Goal: Understand process/instructions

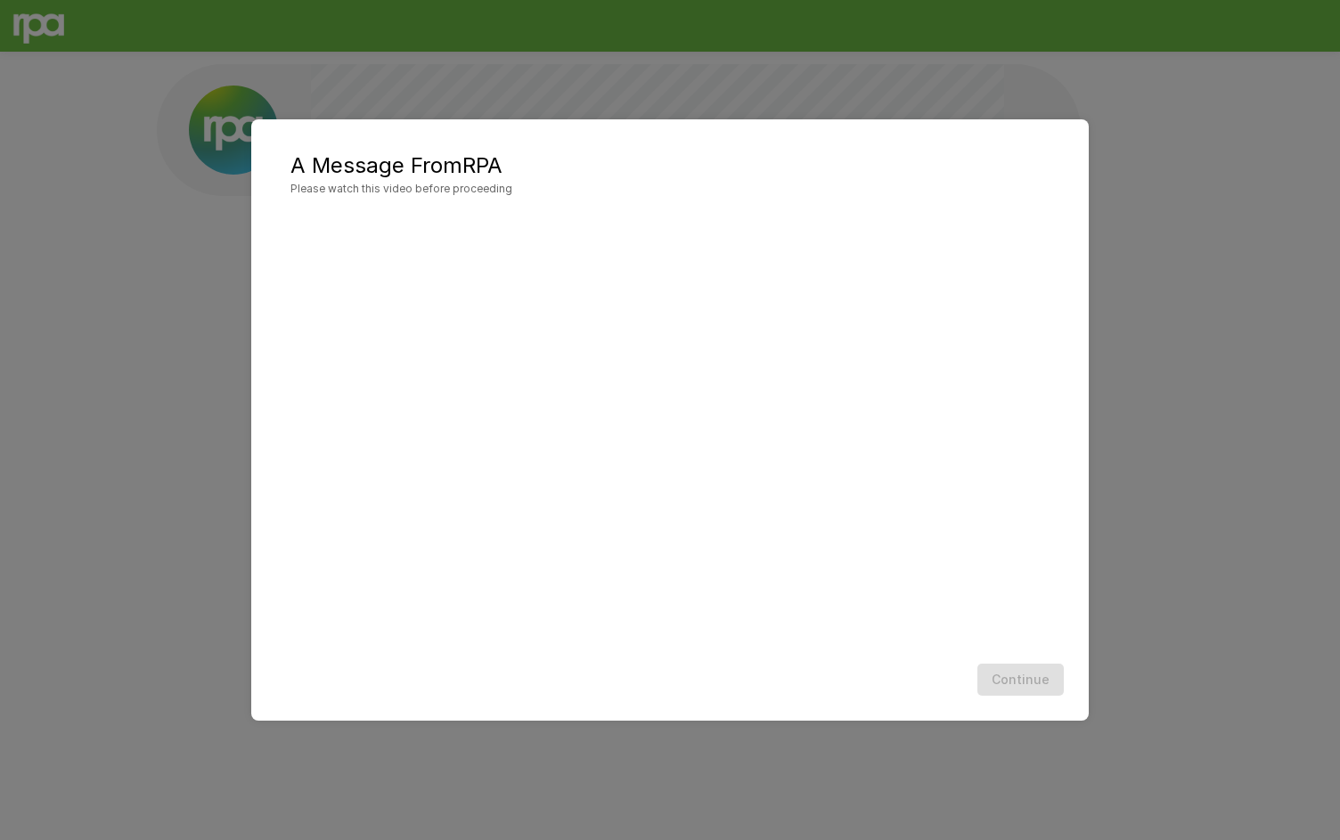
click at [1232, 414] on div "A Message From RPA Please watch this video before proceeding Continue" at bounding box center [670, 420] width 1340 height 840
drag, startPoint x: 1020, startPoint y: 682, endPoint x: 1015, endPoint y: 668, distance: 14.9
click at [1020, 682] on div "Continue" at bounding box center [670, 680] width 802 height 47
drag, startPoint x: 1013, startPoint y: 666, endPoint x: 1040, endPoint y: 668, distance: 26.9
click at [1013, 666] on div "Continue" at bounding box center [670, 680] width 802 height 47
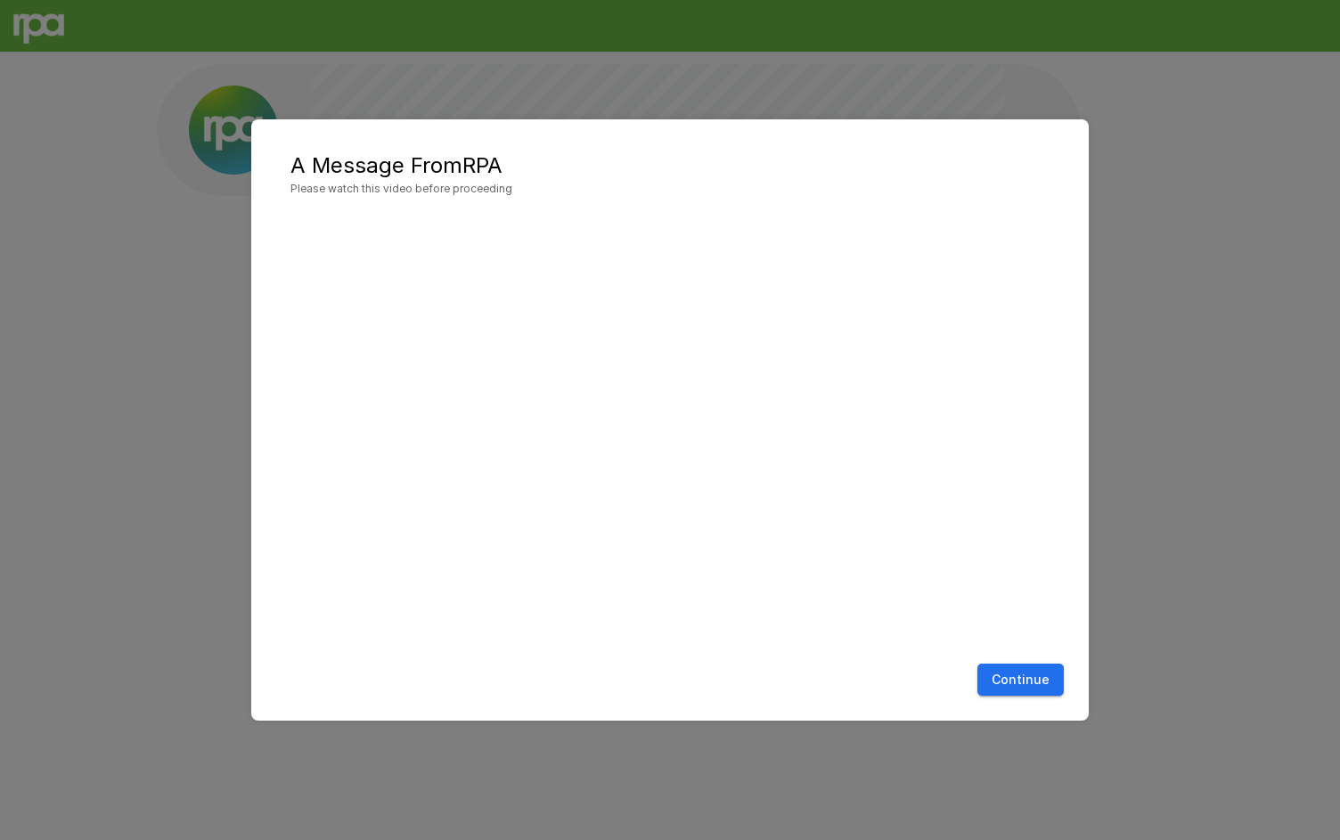
click at [1011, 668] on button "Continue" at bounding box center [1021, 680] width 86 height 33
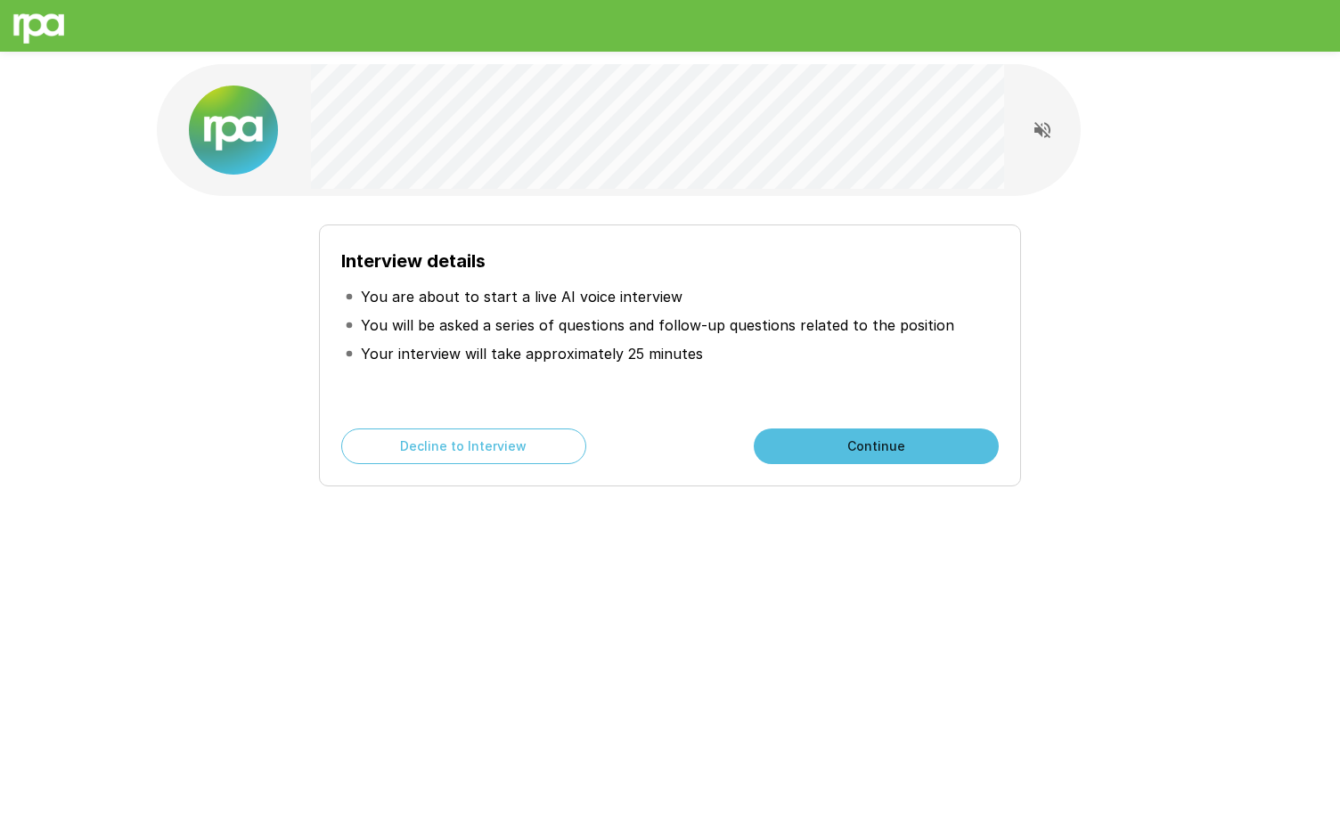
click at [760, 432] on button "Continue" at bounding box center [876, 447] width 245 height 36
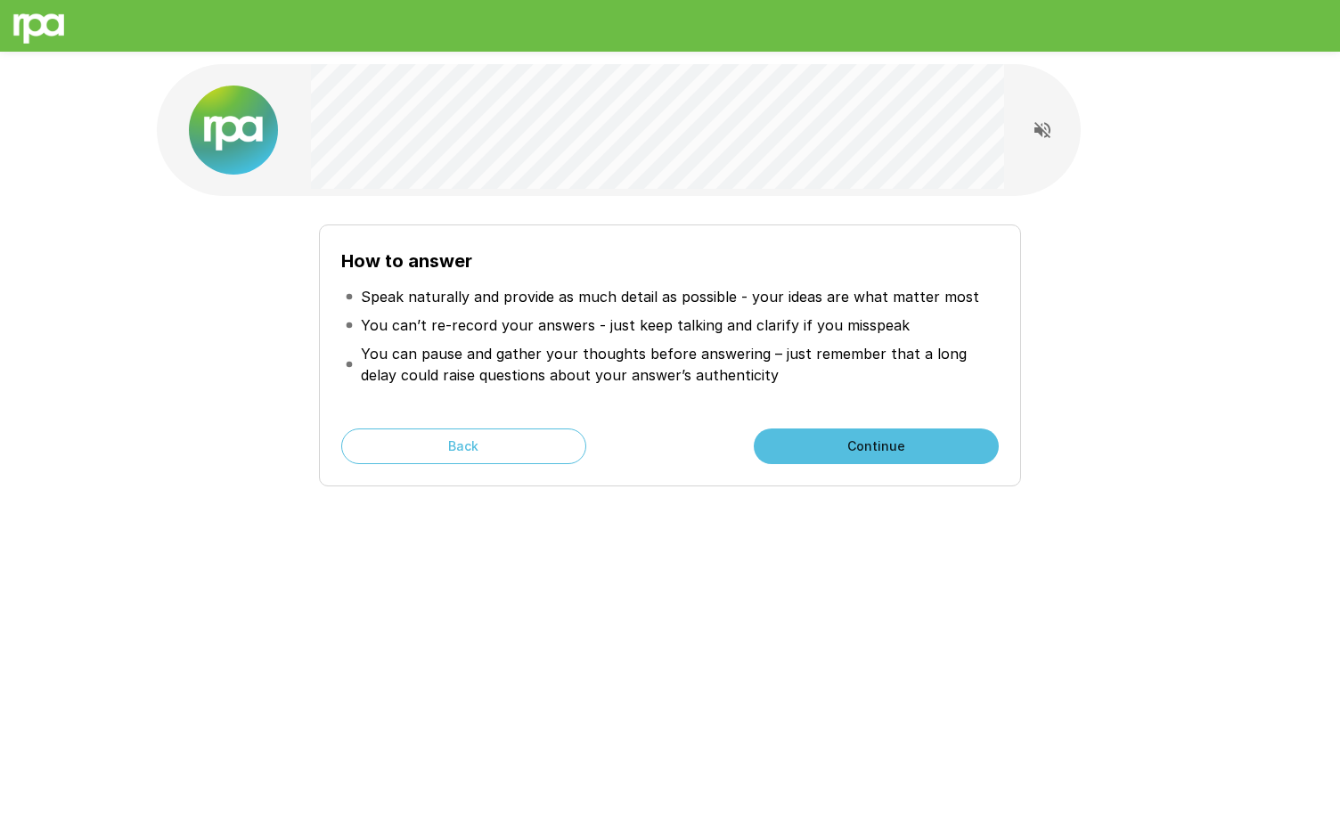
click at [830, 434] on button "Continue" at bounding box center [876, 447] width 245 height 36
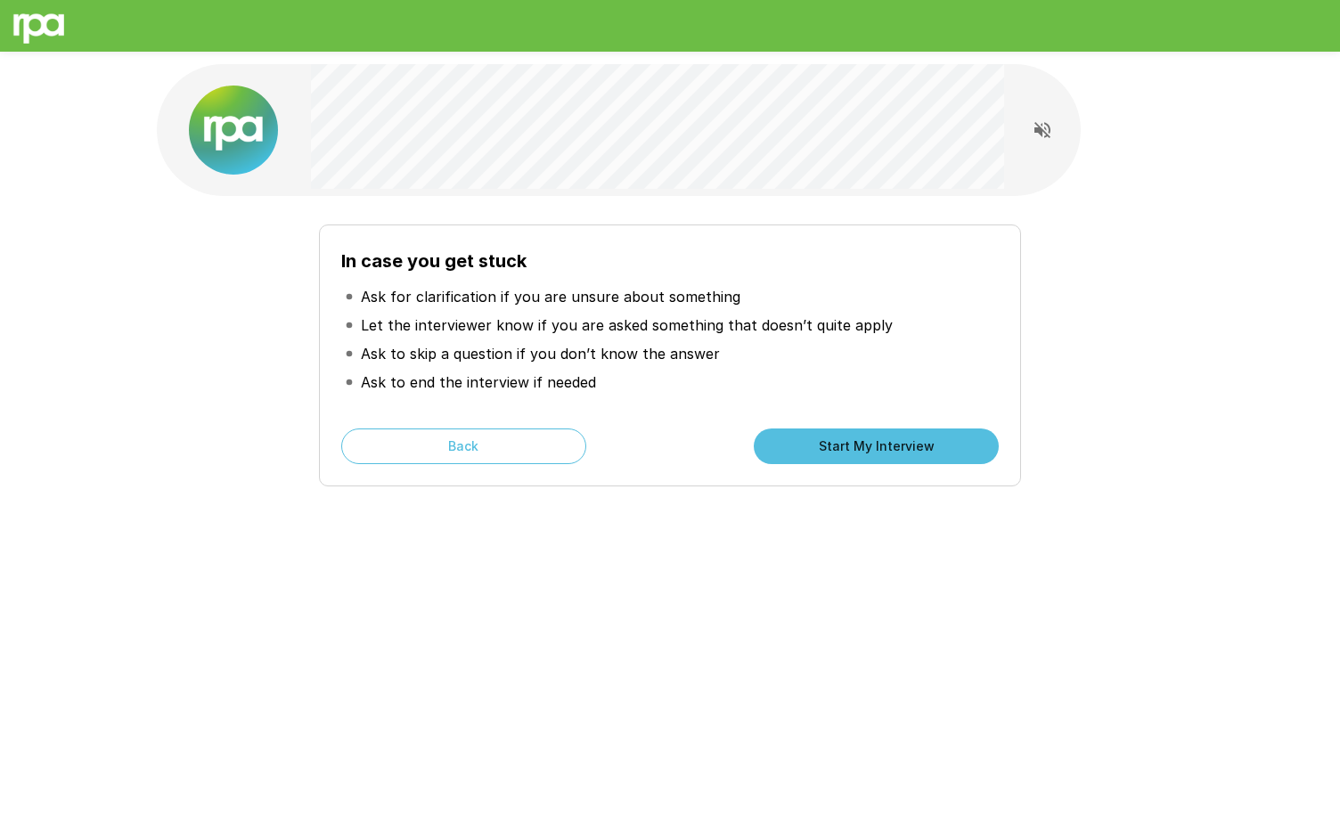
click at [589, 300] on p "Ask for clarification if you are unsure about something" at bounding box center [551, 296] width 380 height 21
click at [602, 329] on p "Let the interviewer know if you are asked something that doesn’t quite apply" at bounding box center [627, 325] width 532 height 21
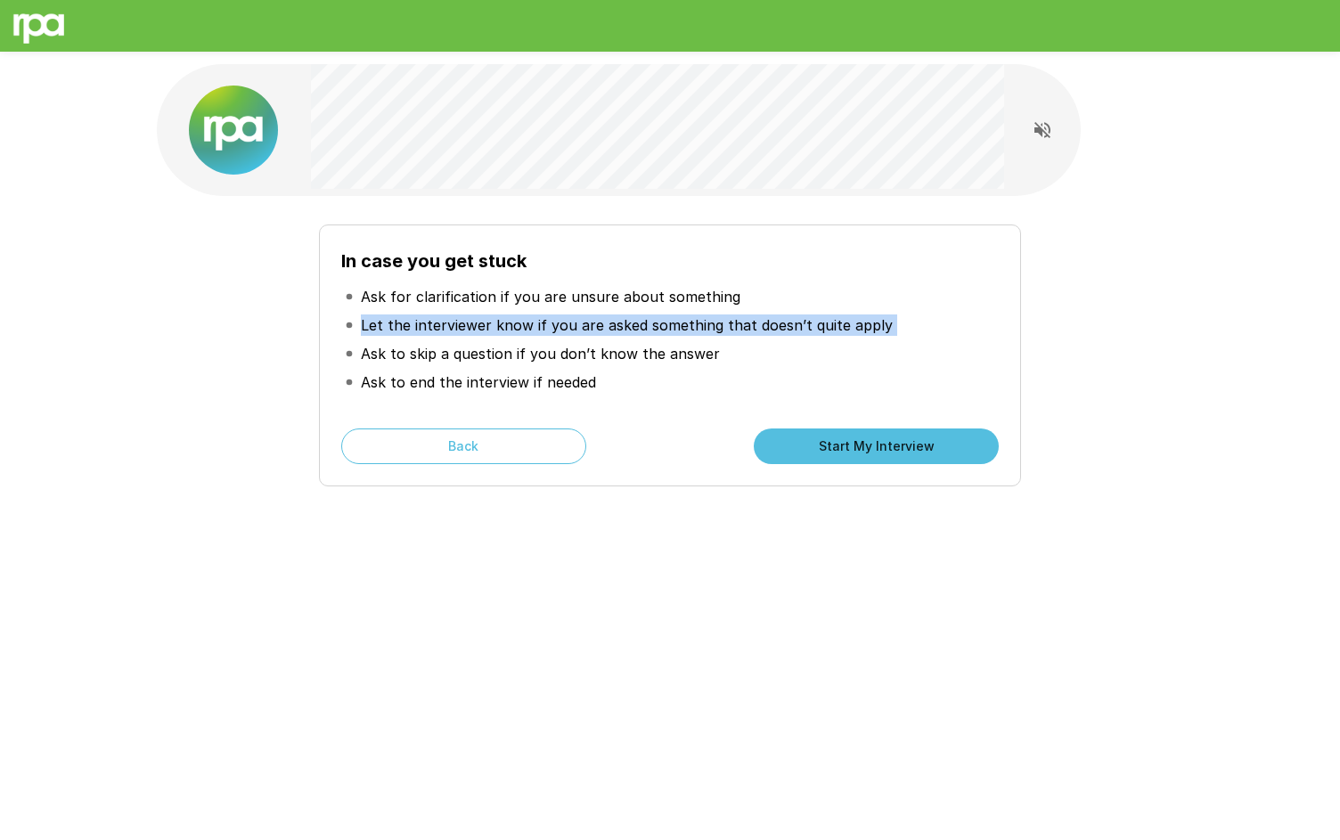
click at [602, 329] on p "Let the interviewer know if you are asked something that doesn’t quite apply" at bounding box center [627, 325] width 532 height 21
click at [684, 315] on p "Let the interviewer know if you are asked something that doesn’t quite apply" at bounding box center [627, 325] width 532 height 21
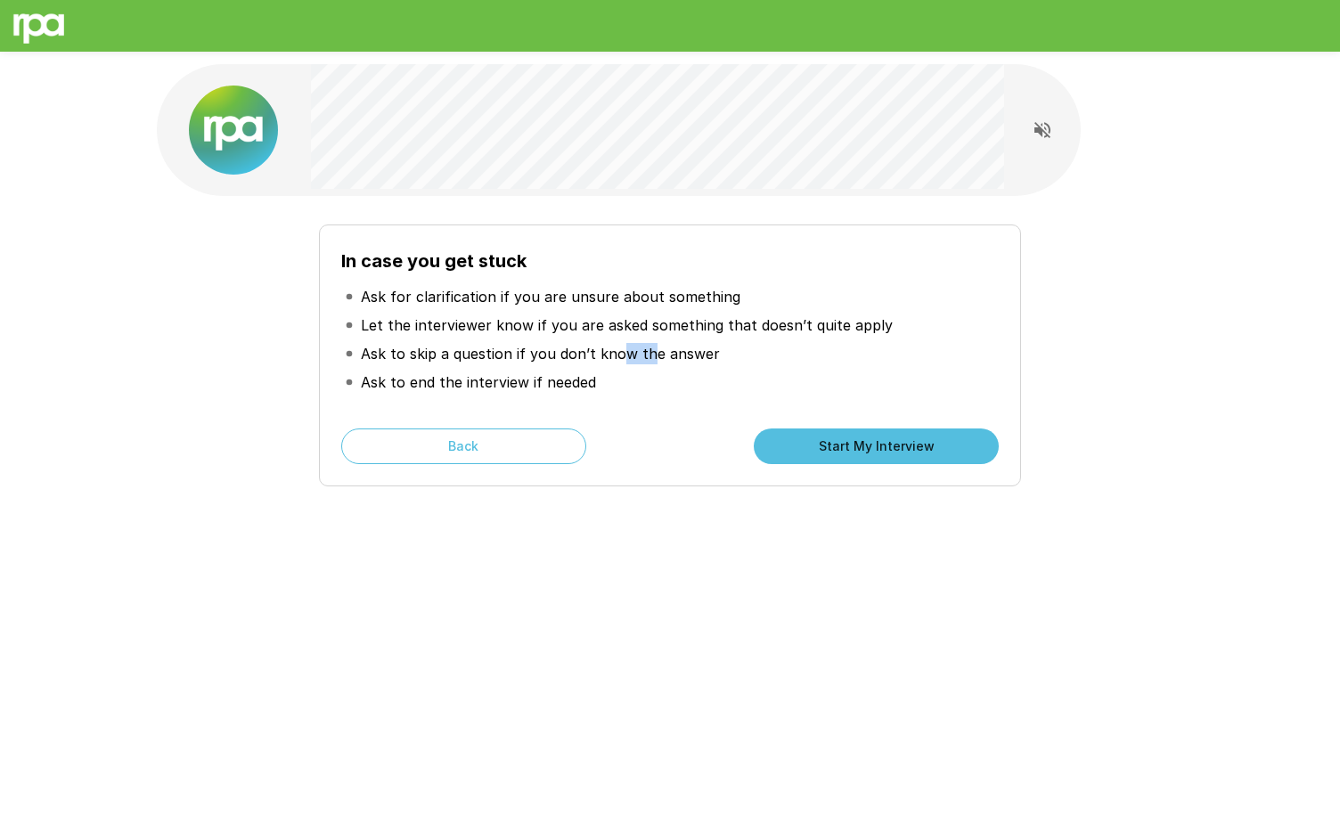
drag, startPoint x: 645, startPoint y: 343, endPoint x: 620, endPoint y: 340, distance: 25.1
click at [620, 340] on li "Ask to skip a question if you don’t know the answer" at bounding box center [670, 354] width 658 height 29
click at [619, 348] on p "Ask to skip a question if you don’t know the answer" at bounding box center [540, 353] width 359 height 21
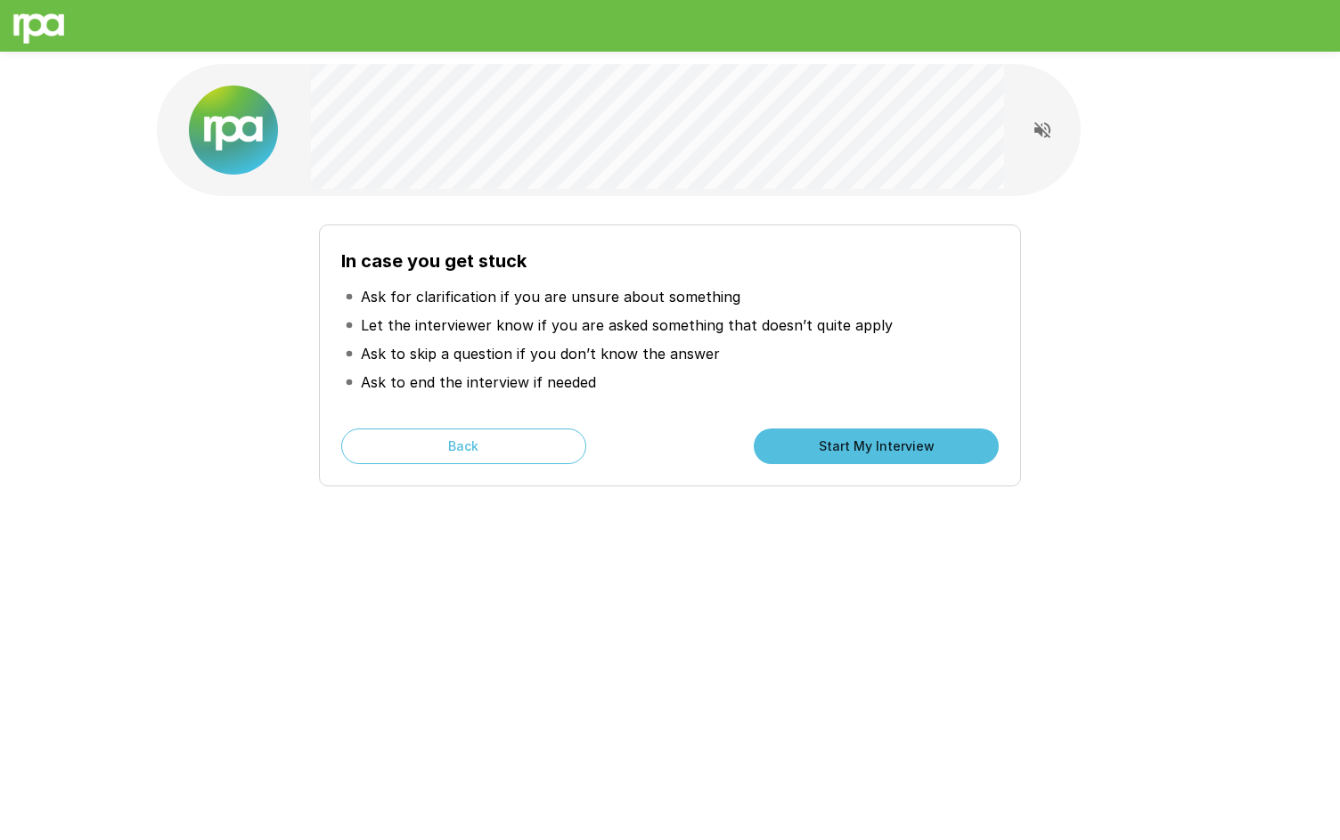
click at [622, 369] on li "Ask to end the interview if needed" at bounding box center [670, 382] width 658 height 29
click at [664, 374] on li "Ask to end the interview if needed" at bounding box center [670, 382] width 658 height 29
click at [562, 456] on button "Back" at bounding box center [463, 447] width 245 height 36
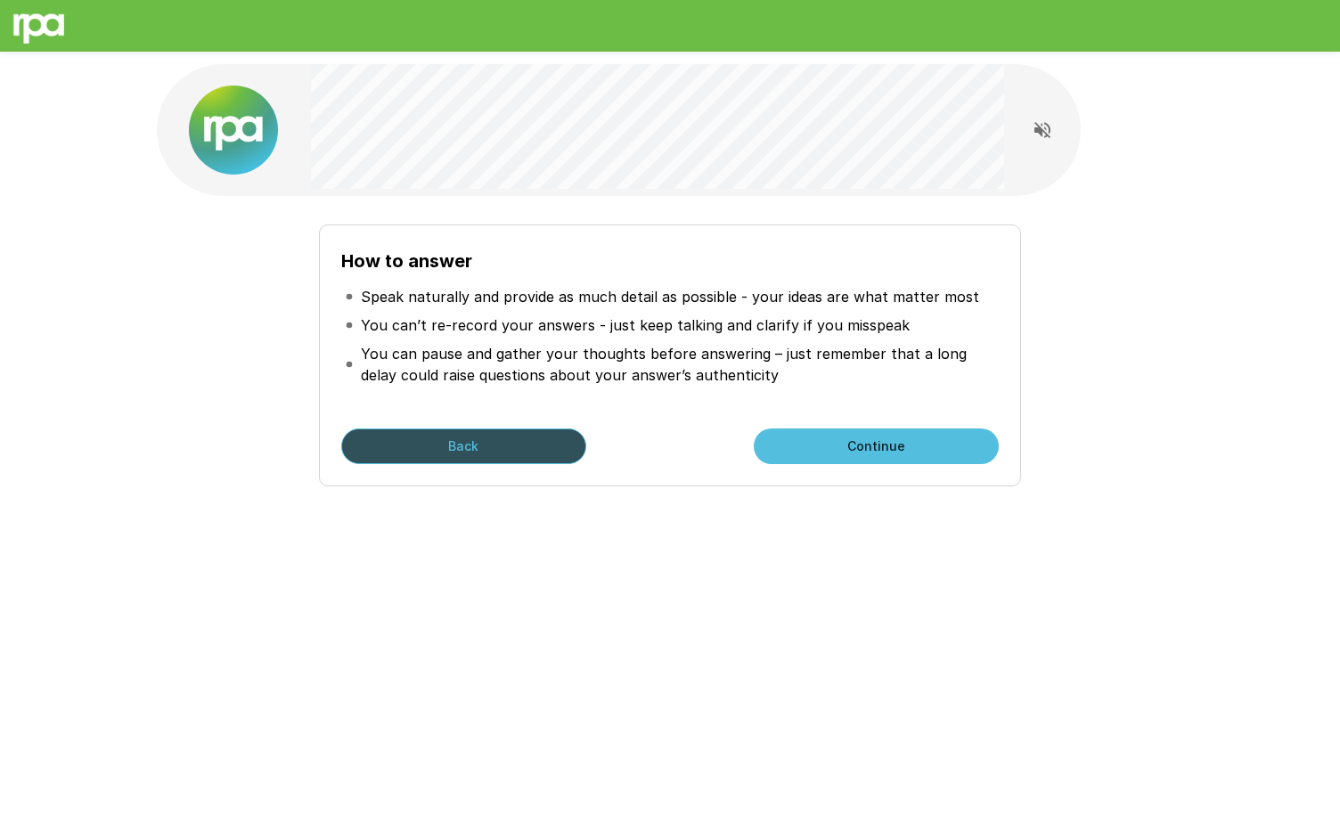
click at [562, 456] on button "Back" at bounding box center [463, 447] width 245 height 36
